Goal: Information Seeking & Learning: Learn about a topic

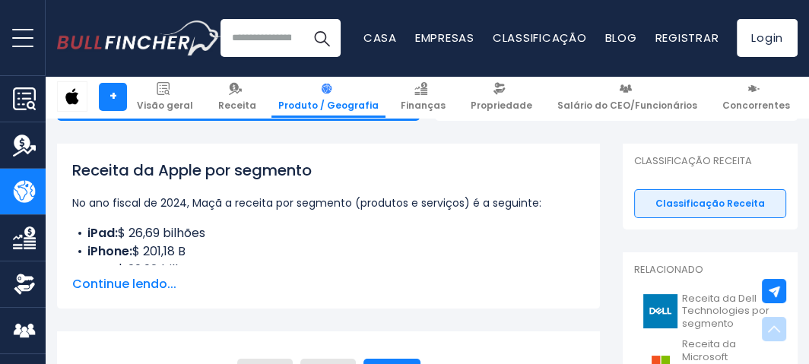
scroll to position [169, 0]
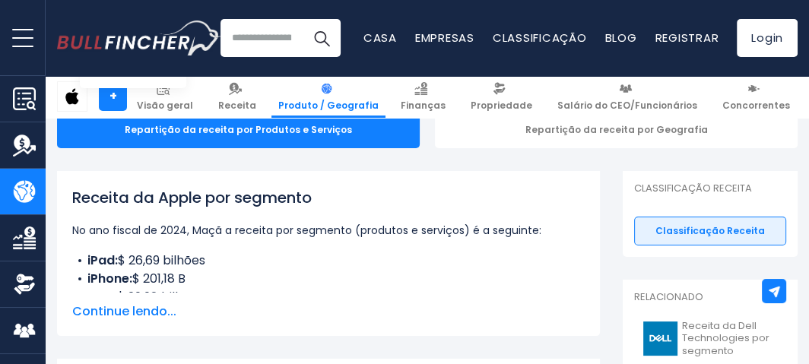
click at [137, 316] on span "Continue lendo..." at bounding box center [328, 312] width 513 height 18
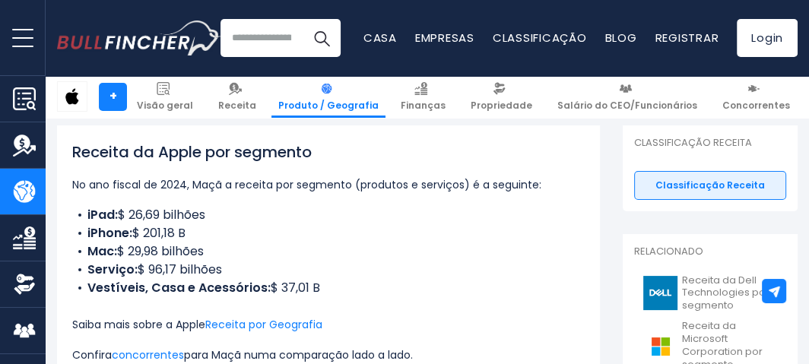
scroll to position [0, 0]
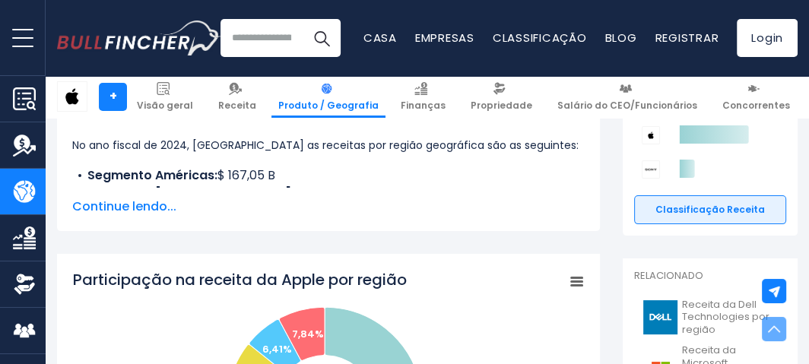
scroll to position [338, 0]
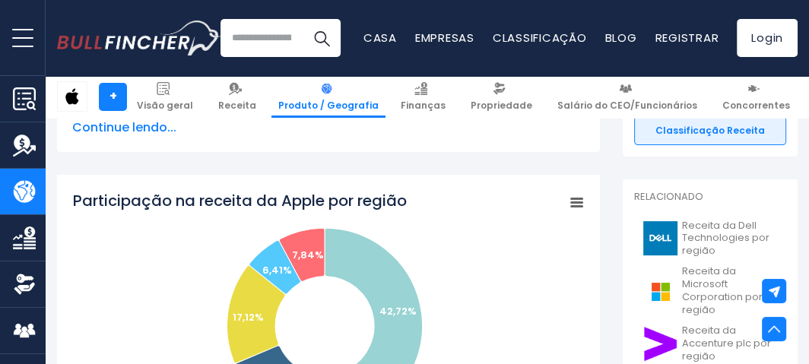
click at [145, 137] on span "Continue lendo..." at bounding box center [328, 128] width 513 height 18
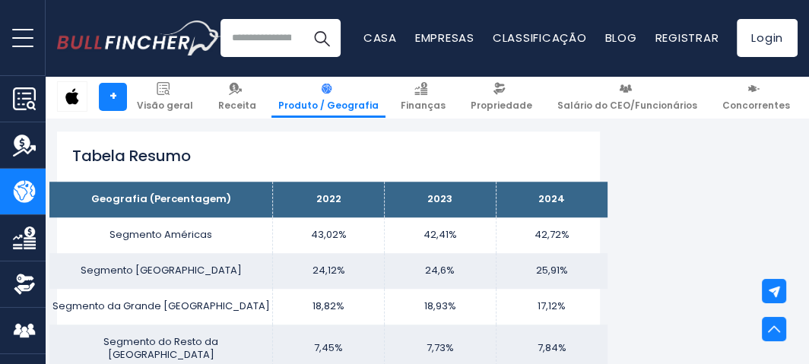
scroll to position [930, 0]
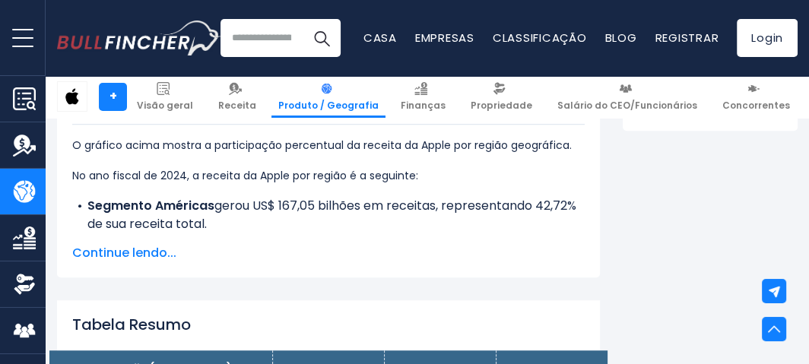
click at [155, 260] on span "Continue lendo..." at bounding box center [328, 253] width 513 height 18
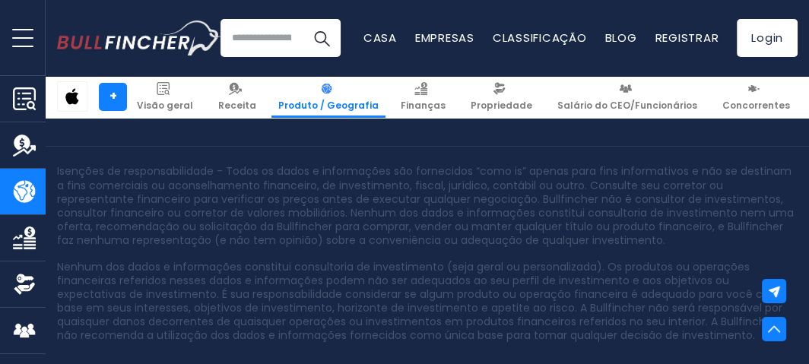
scroll to position [4361, 0]
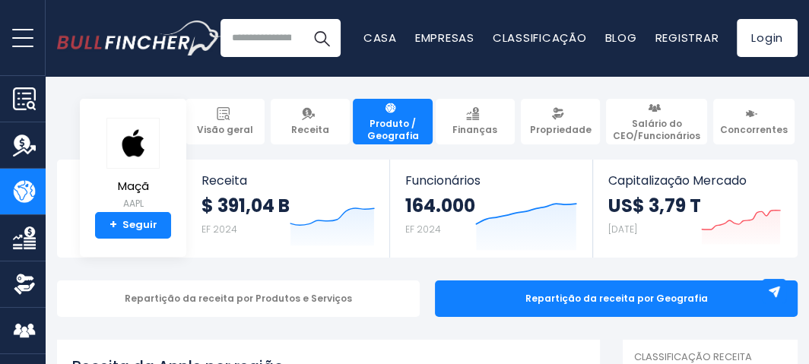
scroll to position [84, 0]
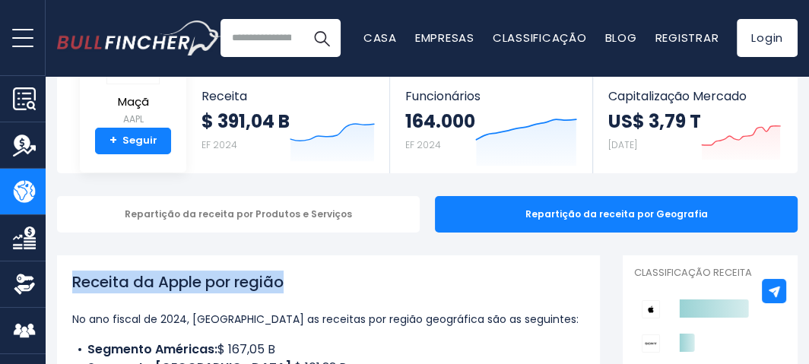
drag, startPoint x: 72, startPoint y: 287, endPoint x: 291, endPoint y: 292, distance: 219.2
click at [291, 292] on h1 "Receita da Apple por região" at bounding box center [328, 282] width 513 height 23
copy h1 "Receita da Apple por região"
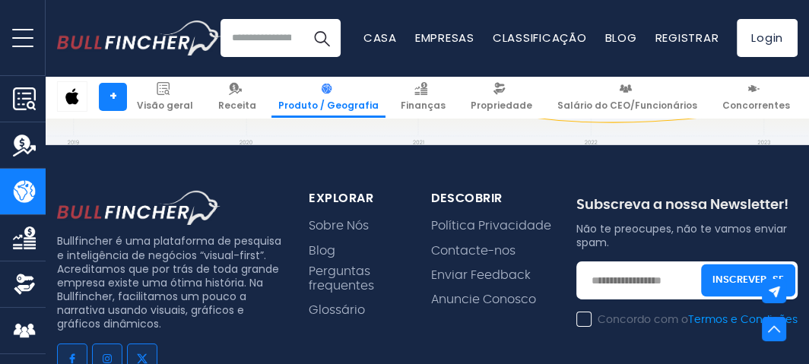
scroll to position [4053, 0]
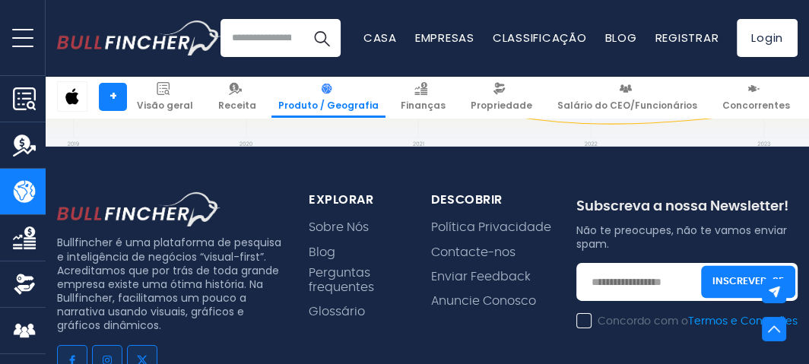
click at [358, 5] on div "Pesquisas recentes Pesquisas tendências Visão geral da Apple Casa Blog" at bounding box center [427, 38] width 741 height 76
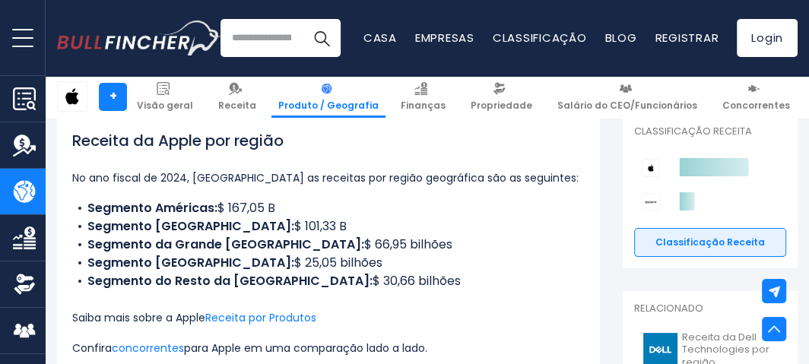
scroll to position [0, 0]
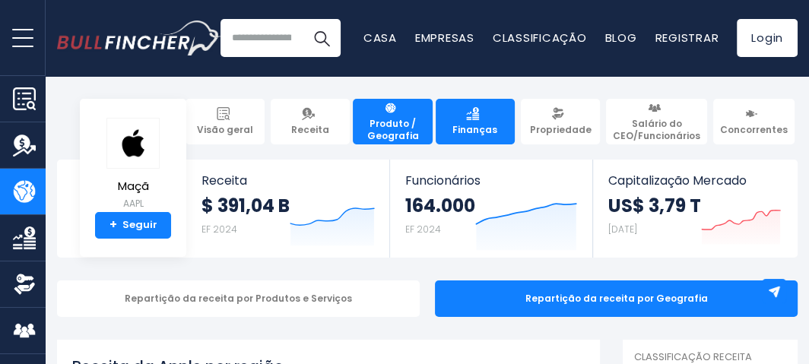
click at [482, 130] on span "Finanças" at bounding box center [475, 130] width 45 height 12
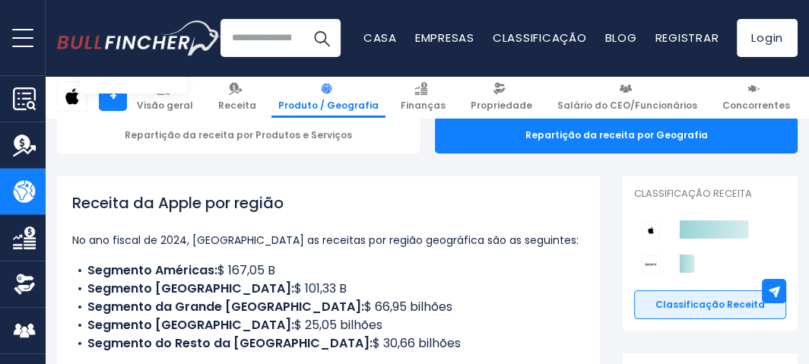
scroll to position [169, 0]
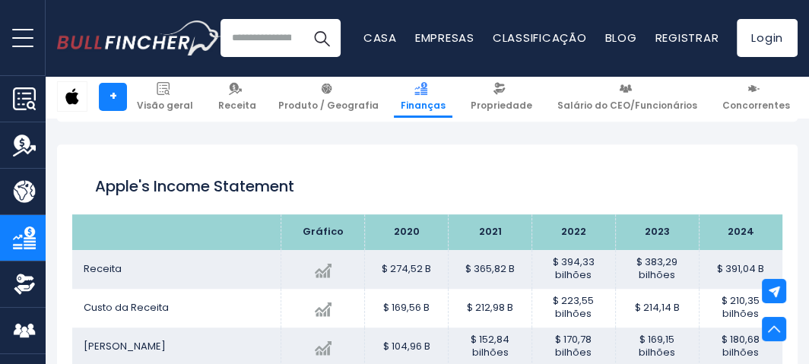
scroll to position [831, 0]
